Goal: Task Accomplishment & Management: Manage account settings

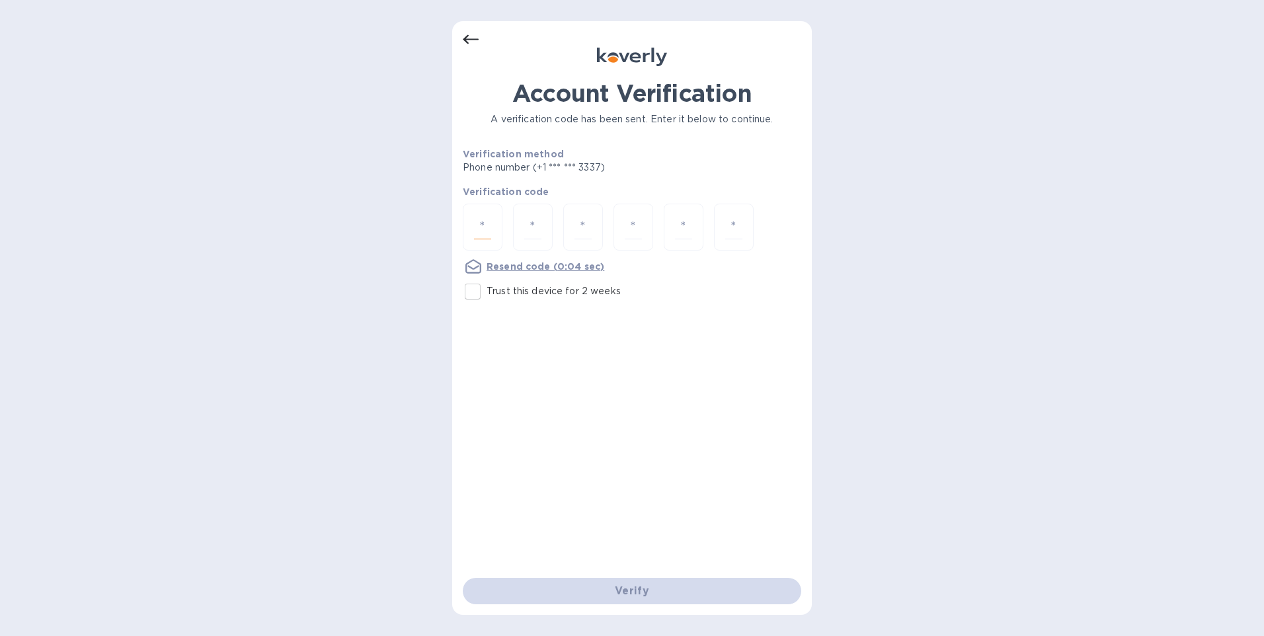
click at [486, 227] on input "number" at bounding box center [482, 227] width 17 height 24
click at [201, 228] on div "Account Verification A verification code has been sent. Enter it below to conti…" at bounding box center [632, 318] width 1264 height 636
click at [490, 226] on input "number" at bounding box center [482, 227] width 17 height 24
type input "9"
type input "8"
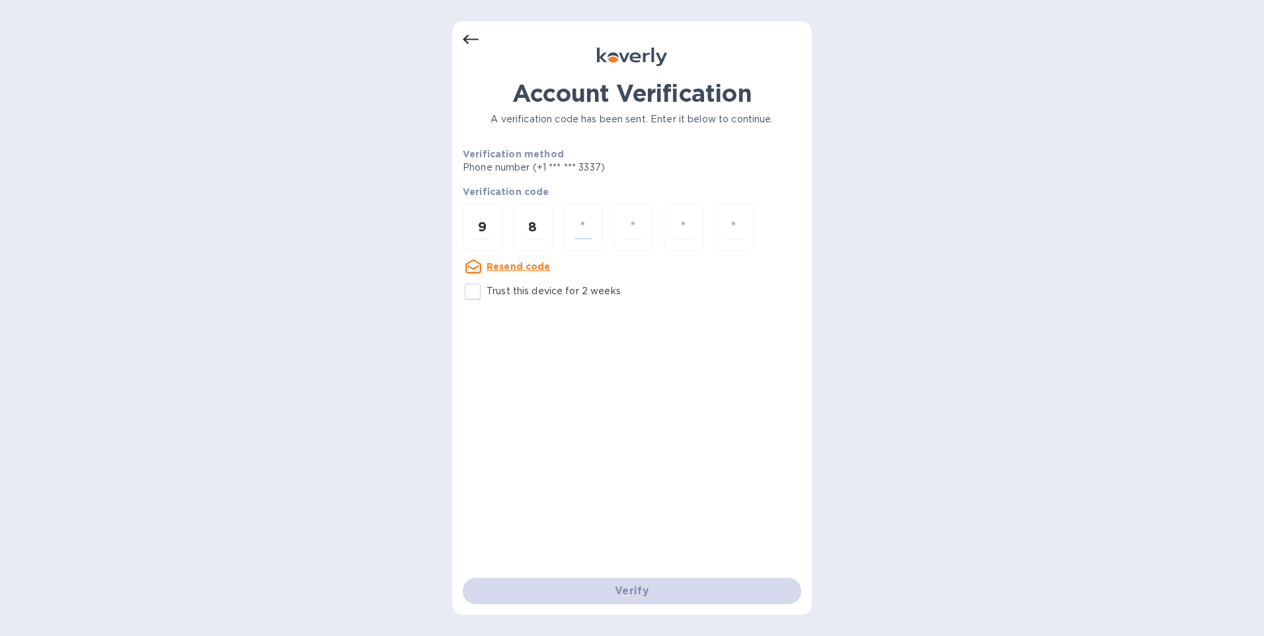
type input "0"
type input "3"
type input "7"
type input "5"
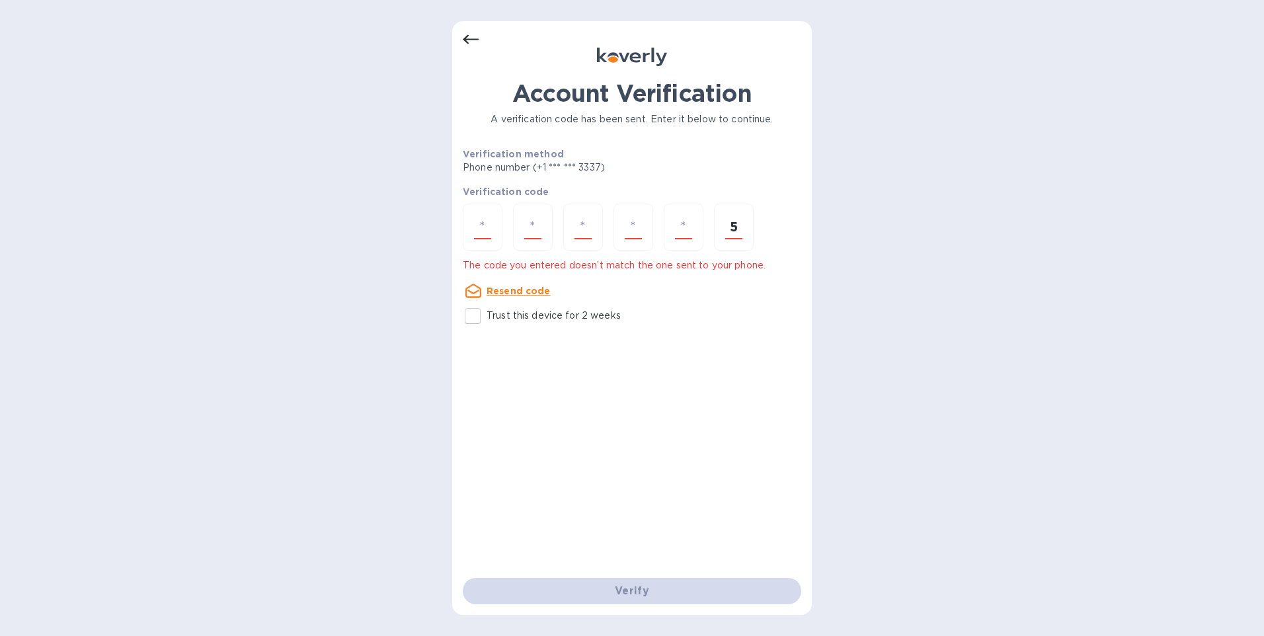
type input "5"
click at [479, 222] on input "number" at bounding box center [482, 227] width 17 height 24
type input "9"
type input "8"
type input "3"
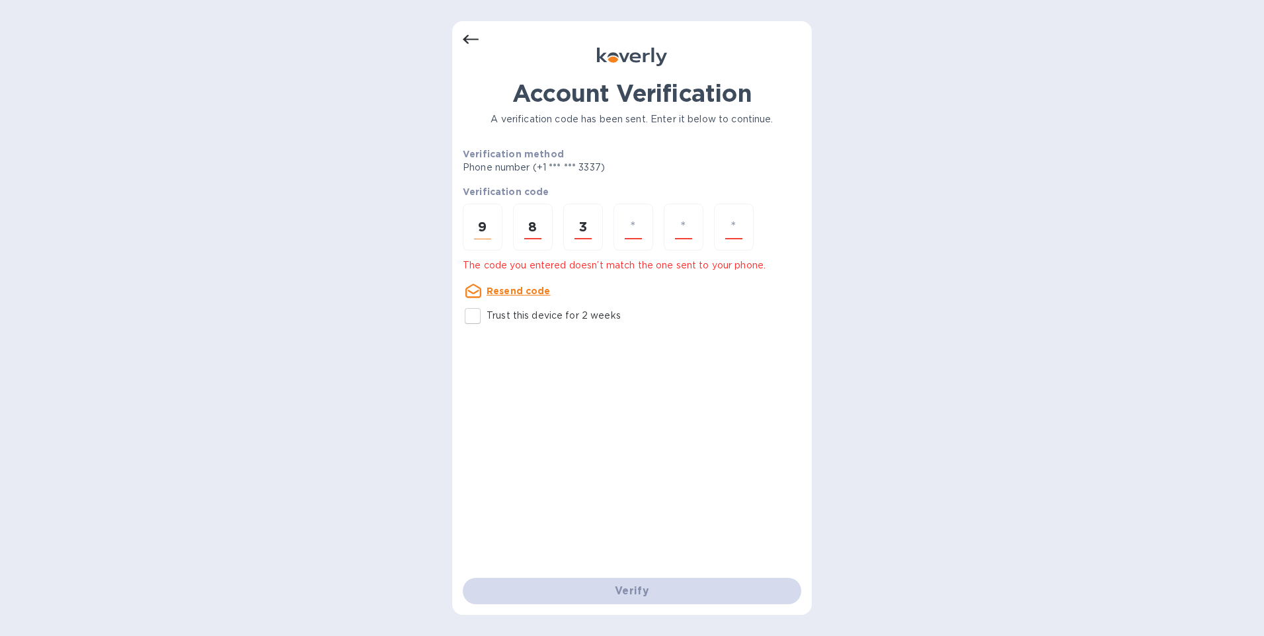
type input "0"
type input "7"
type input "5"
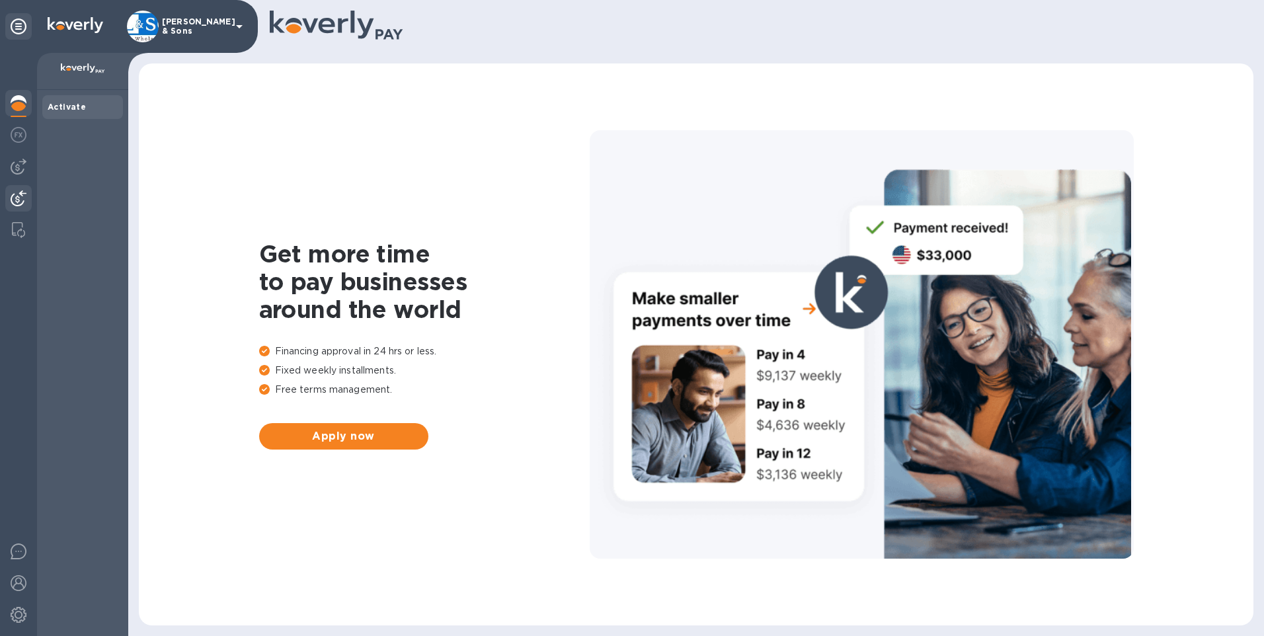
click at [19, 194] on img at bounding box center [19, 198] width 16 height 16
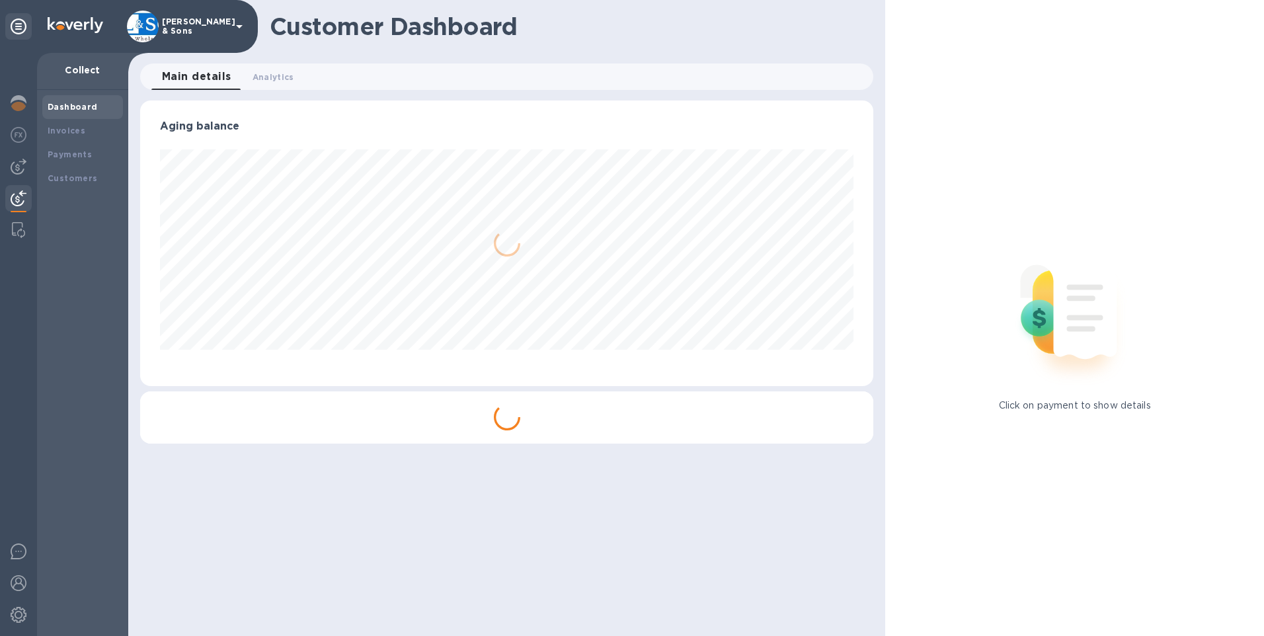
scroll to position [286, 734]
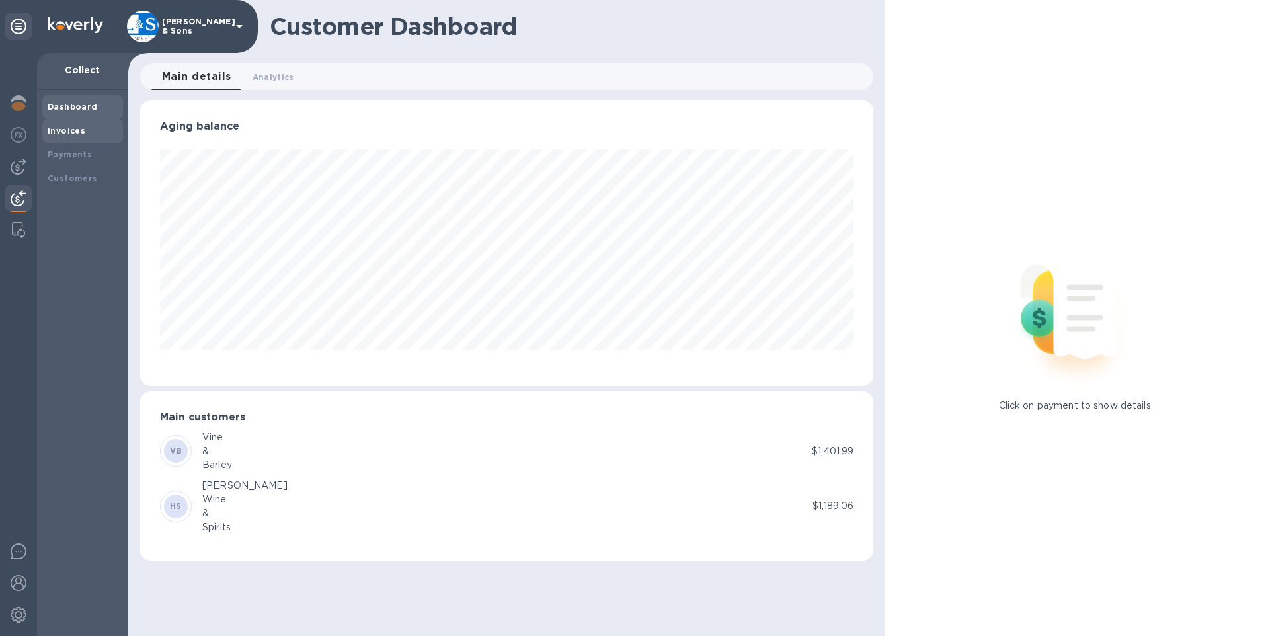
click at [75, 130] on b "Invoices" at bounding box center [67, 131] width 38 height 10
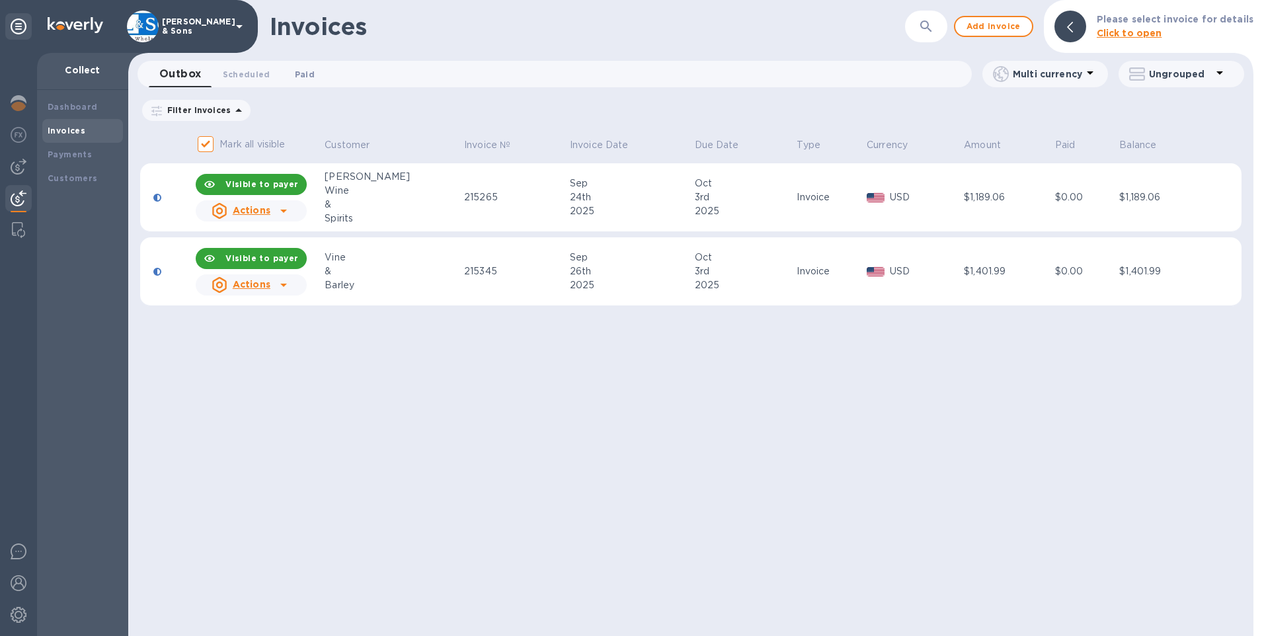
click at [308, 79] on span "Paid 0" at bounding box center [305, 74] width 20 height 14
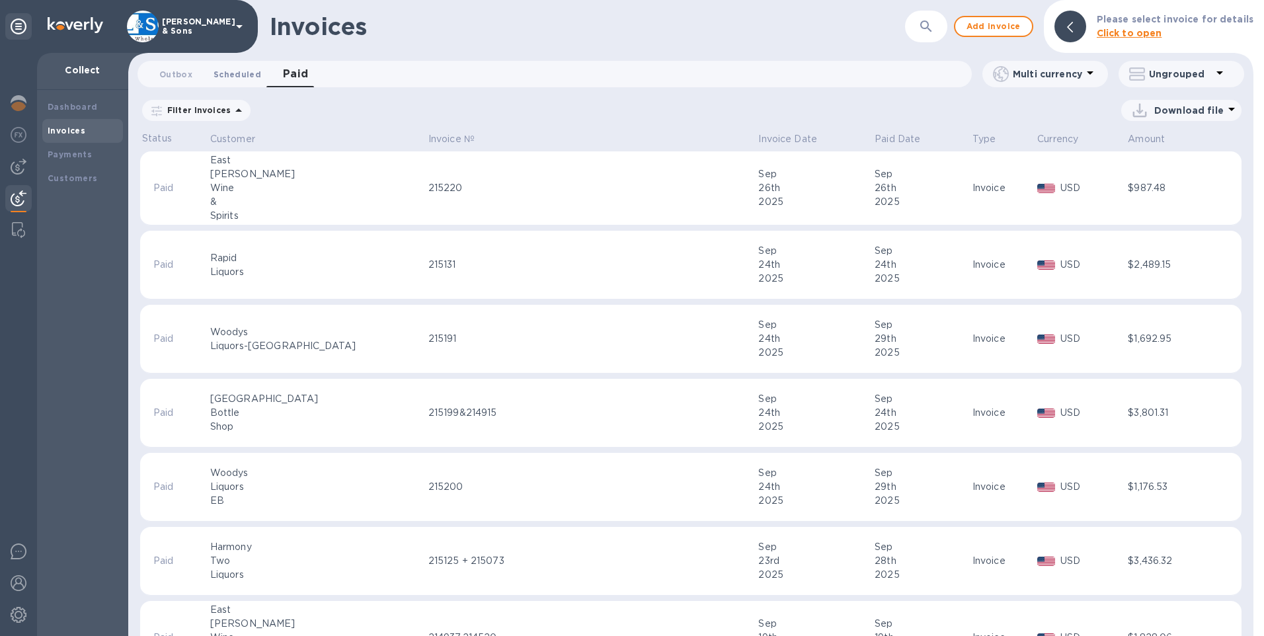
click at [239, 79] on span "Scheduled 0" at bounding box center [238, 74] width 48 height 14
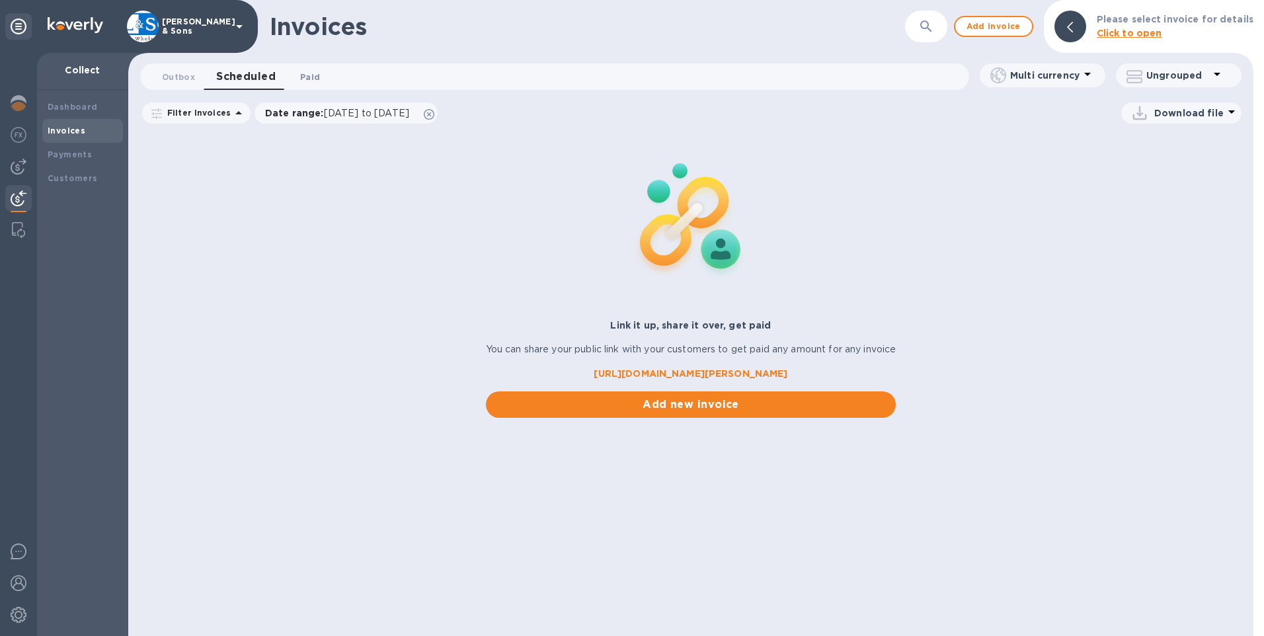
click at [300, 77] on span "Paid 0" at bounding box center [310, 77] width 20 height 14
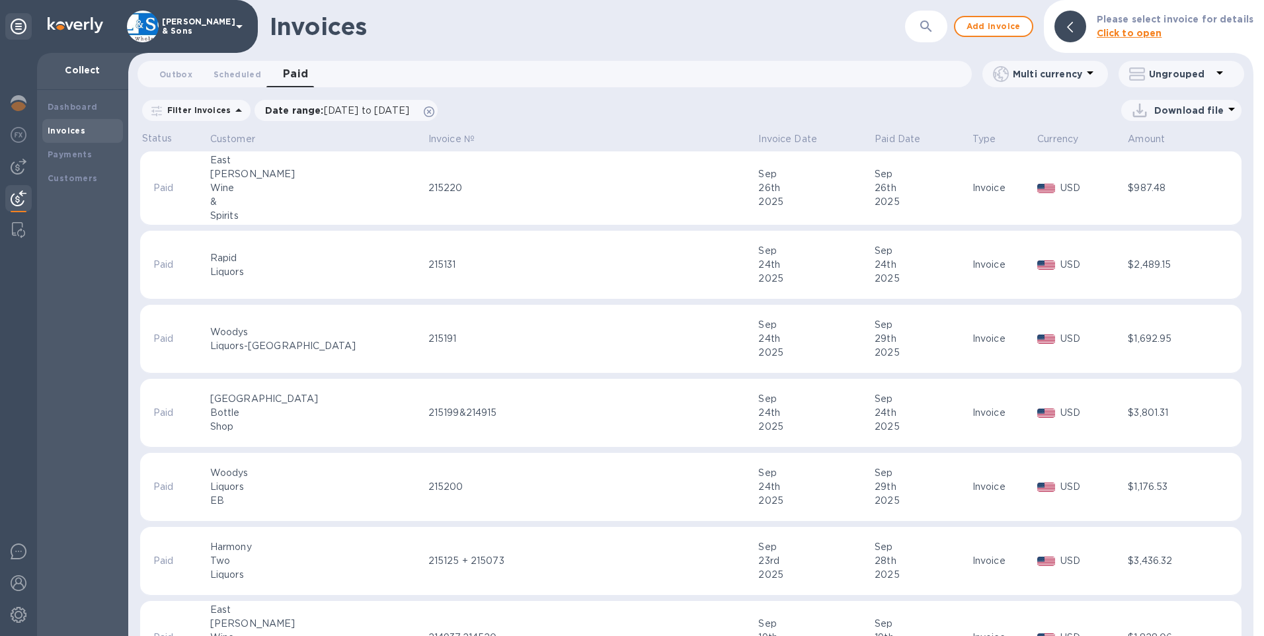
click at [841, 113] on div "Download file" at bounding box center [843, 110] width 798 height 21
click at [243, 80] on span "Scheduled 0" at bounding box center [238, 74] width 48 height 14
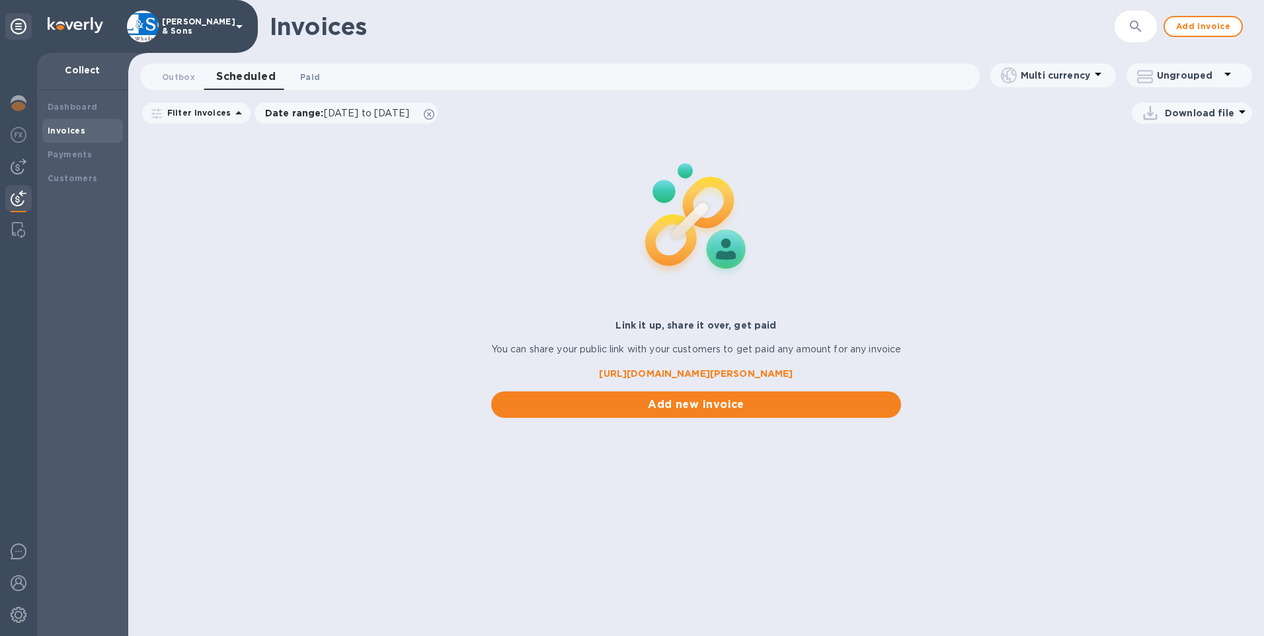
click at [313, 77] on span "Paid 0" at bounding box center [310, 77] width 20 height 14
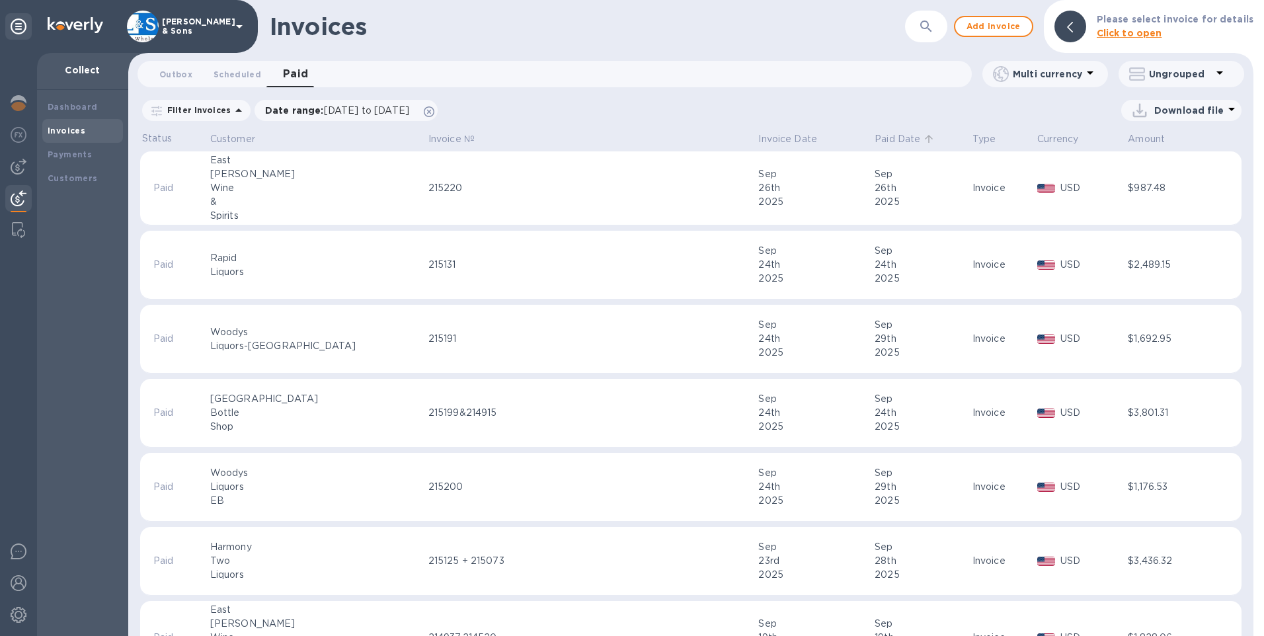
click at [875, 140] on p "Paid Date" at bounding box center [898, 139] width 46 height 14
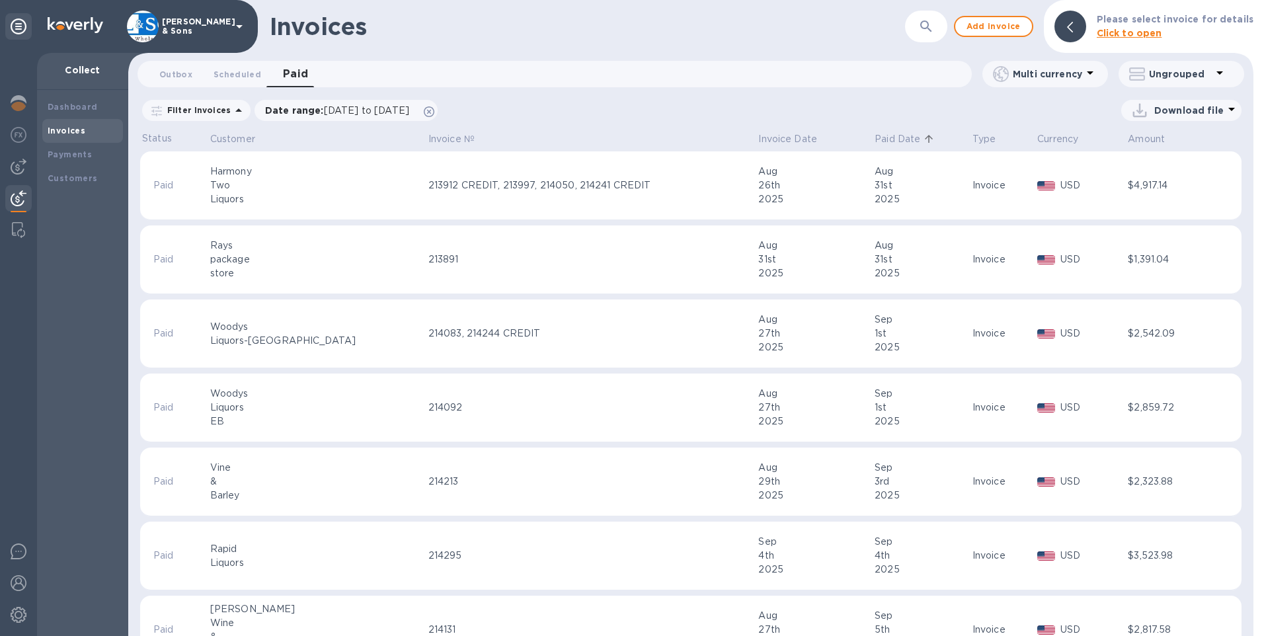
click at [875, 140] on p "Paid Date" at bounding box center [898, 139] width 46 height 14
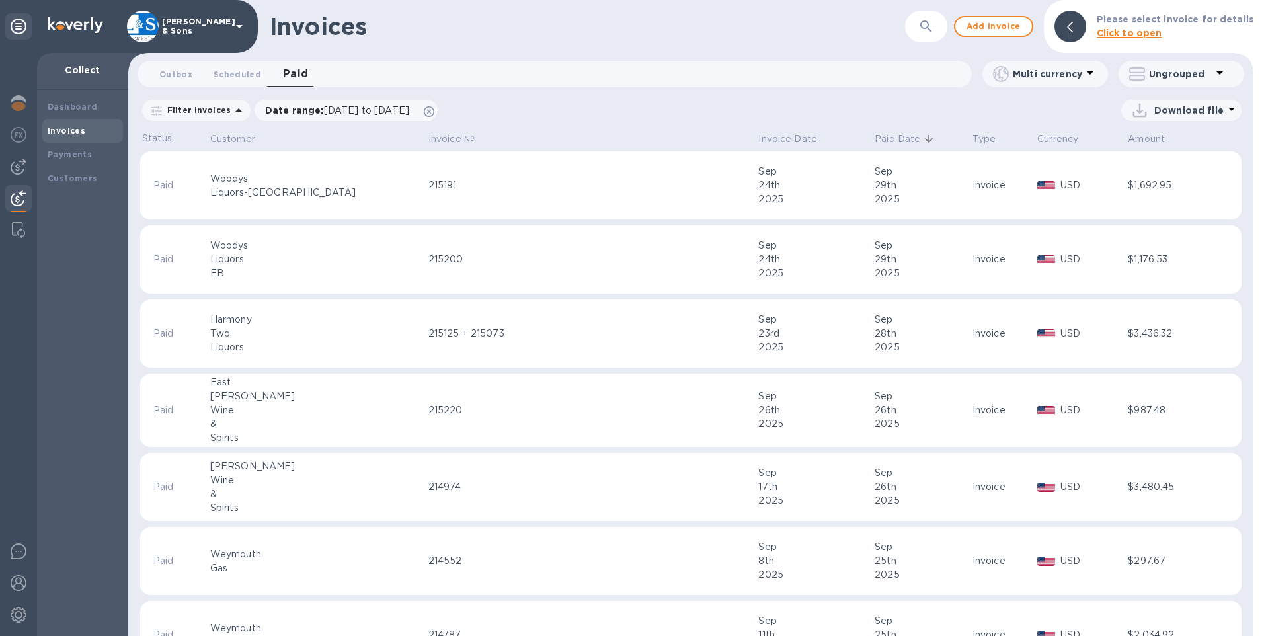
click at [1176, 112] on p "Download file" at bounding box center [1189, 110] width 69 height 13
click at [1163, 145] on li "XLSX file" at bounding box center [1182, 142] width 90 height 37
click at [875, 190] on div "29th" at bounding box center [922, 186] width 94 height 14
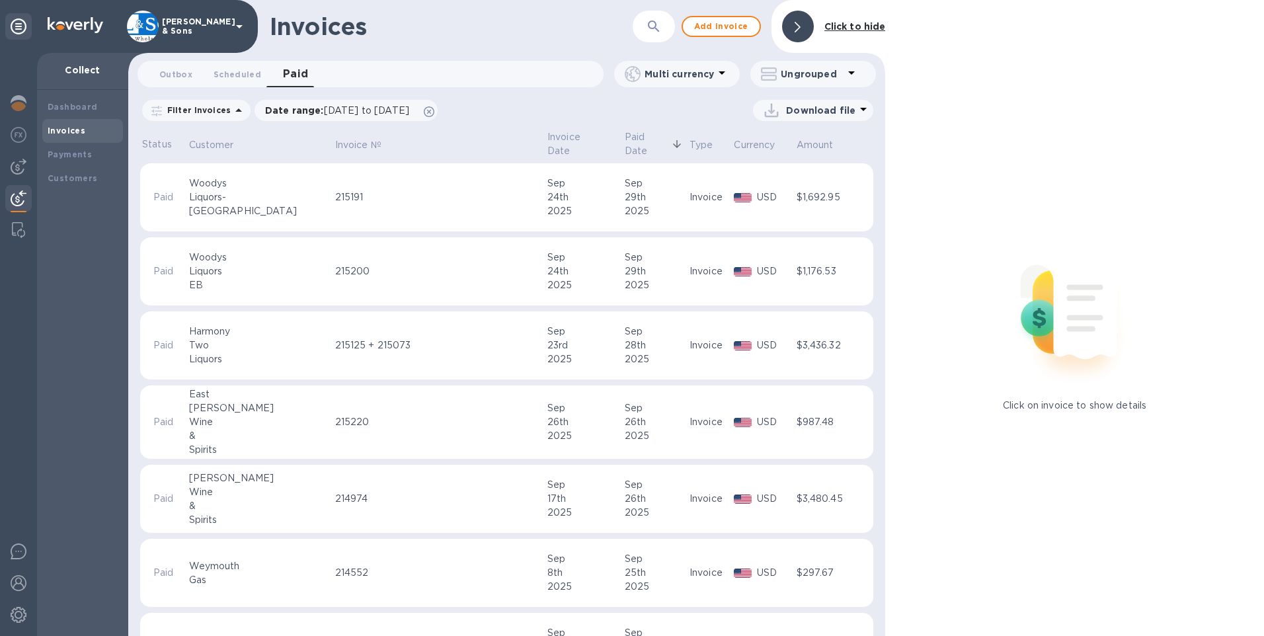
click at [846, 26] on b "Click to hide" at bounding box center [856, 26] width 62 height 11
